Goal: Task Accomplishment & Management: Manage account settings

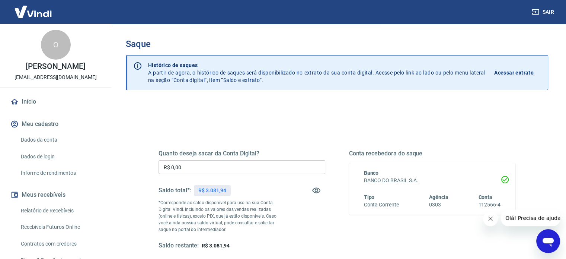
drag, startPoint x: 190, startPoint y: 165, endPoint x: 97, endPoint y: 151, distance: 93.6
click at [122, 155] on div "Saque Histórico de saques A partir de agora, o histórico de saques será disponi…" at bounding box center [337, 169] width 440 height 290
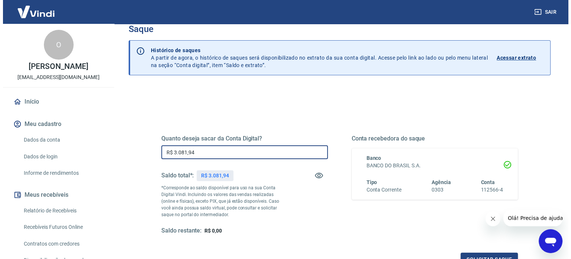
scroll to position [109, 0]
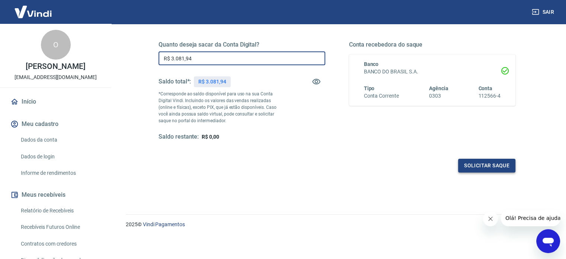
type input "R$ 3.081,94"
click at [496, 167] on button "Solicitar saque" at bounding box center [486, 165] width 57 height 14
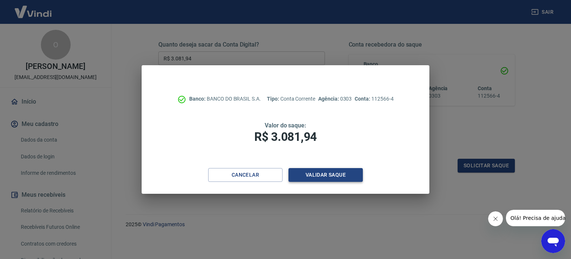
click at [347, 171] on button "Validar saque" at bounding box center [326, 175] width 74 height 14
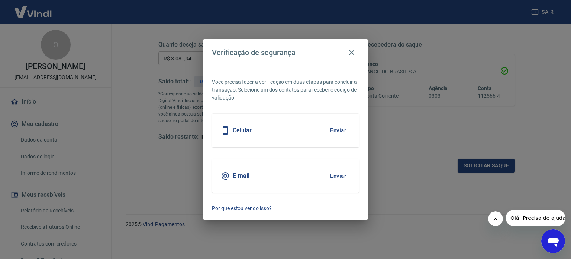
click at [344, 135] on button "Enviar" at bounding box center [338, 130] width 24 height 16
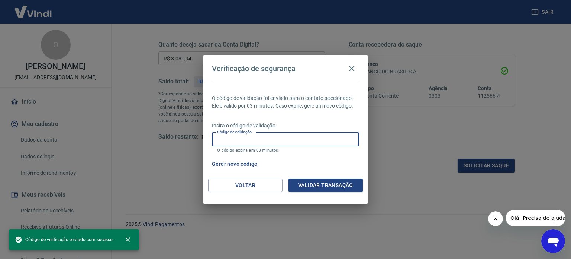
click at [303, 137] on input "Código de validação" at bounding box center [285, 139] width 147 height 14
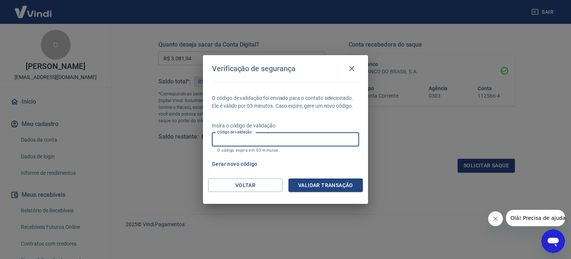
click at [298, 143] on input "Código de validação" at bounding box center [285, 139] width 147 height 14
click at [298, 142] on input "Código de validação" at bounding box center [285, 139] width 147 height 14
type input "753562"
click at [329, 184] on button "Validar transação" at bounding box center [326, 185] width 74 height 14
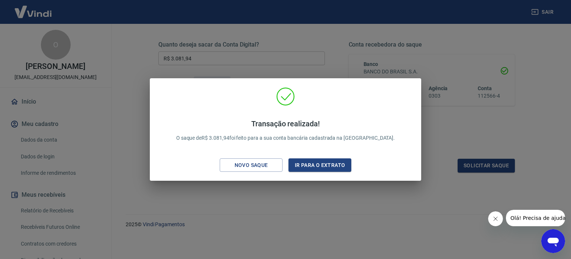
click at [323, 221] on div "Transação realizada! O saque de R$ 3.081,94 foi feito para a sua conta bancária…" at bounding box center [285, 129] width 571 height 259
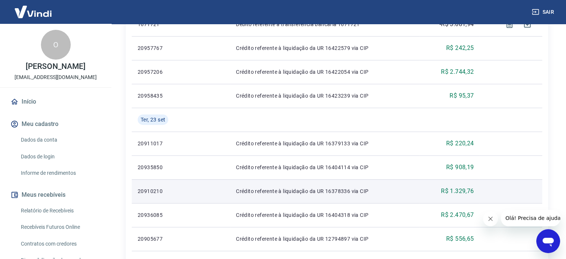
scroll to position [298, 0]
